Goal: Task Accomplishment & Management: Manage account settings

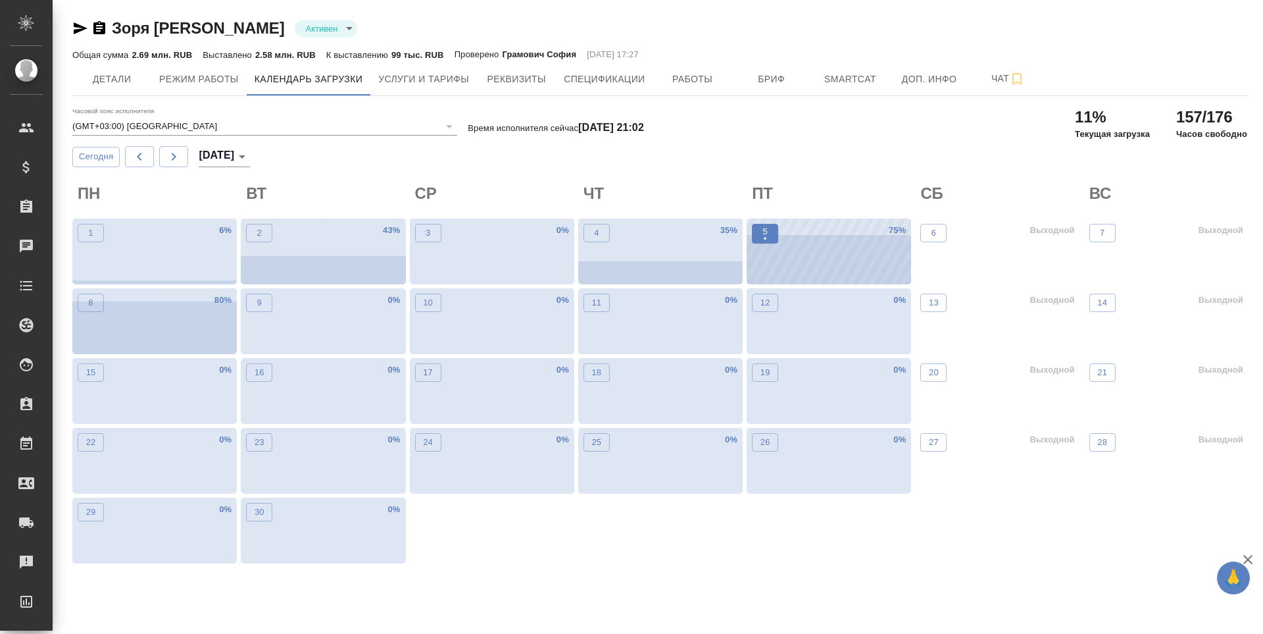
click at [769, 237] on span "5 •" at bounding box center [765, 233] width 13 height 17
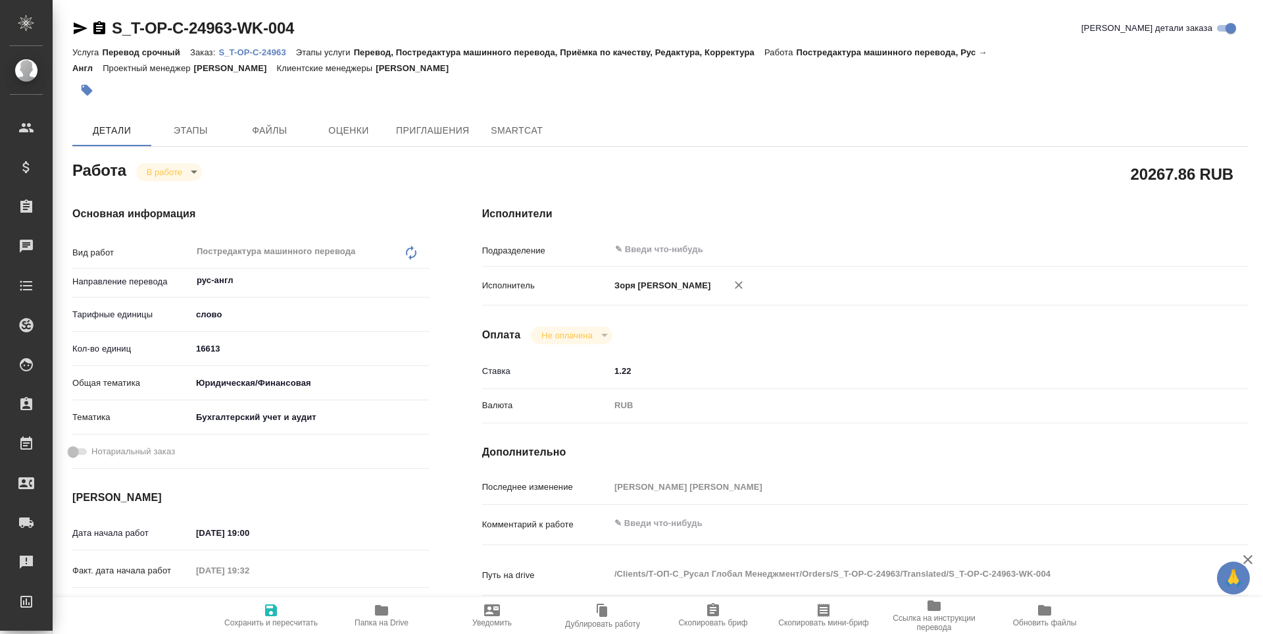
click at [82, 26] on icon "button" at bounding box center [81, 28] width 14 height 12
